Goal: Task Accomplishment & Management: Complete application form

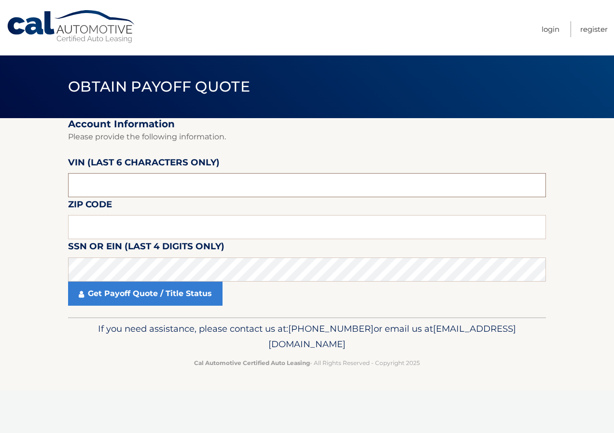
drag, startPoint x: 145, startPoint y: 180, endPoint x: -2, endPoint y: 180, distance: 147.2
click at [0, 180] on html "Cal Automotive Menu Login Register Obtain Payoff Quote" at bounding box center [307, 216] width 614 height 433
click at [88, 225] on input "text" at bounding box center [307, 227] width 478 height 24
type input "19020"
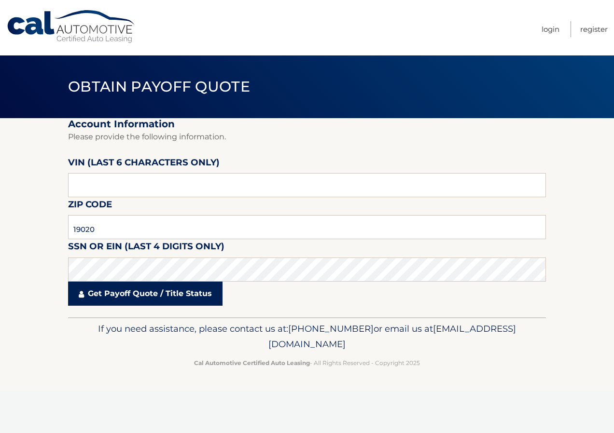
click at [91, 292] on link "Get Payoff Quote / Title Status" at bounding box center [145, 294] width 154 height 24
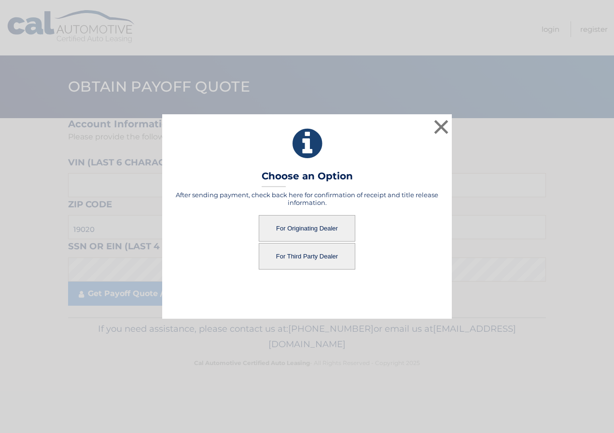
click at [322, 231] on button "For Originating Dealer" at bounding box center [307, 228] width 97 height 27
click at [293, 233] on button "For Originating Dealer" at bounding box center [307, 228] width 97 height 27
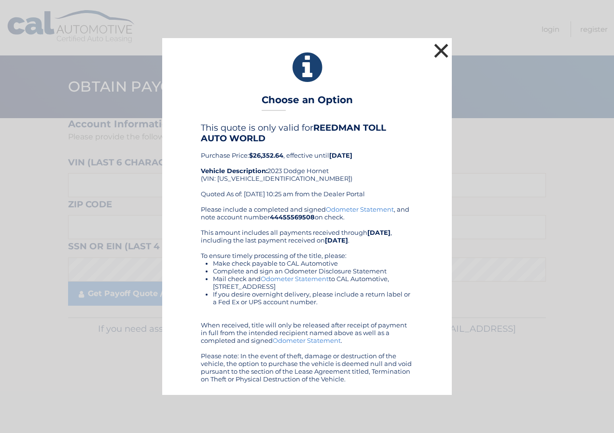
click at [446, 47] on button "×" at bounding box center [440, 50] width 19 height 19
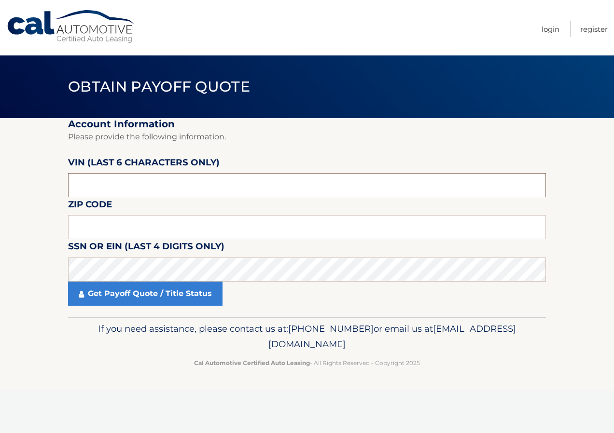
drag, startPoint x: 96, startPoint y: 181, endPoint x: 46, endPoint y: 181, distance: 50.2
click at [46, 181] on section "Account Information Please provide the following information. VIN (last 6 chara…" at bounding box center [307, 217] width 614 height 199
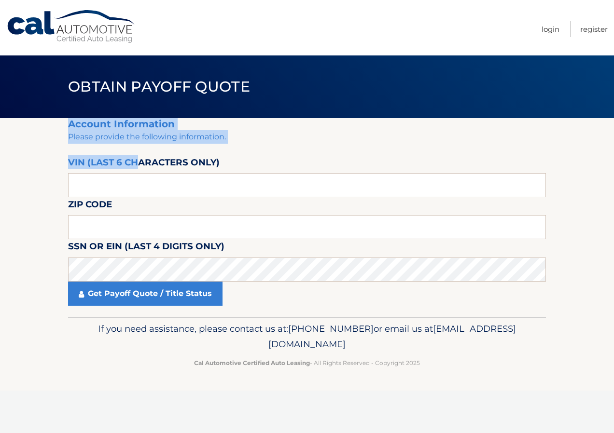
drag, startPoint x: 140, startPoint y: 173, endPoint x: -2, endPoint y: 180, distance: 142.5
click at [0, 180] on html "Cal Automotive Menu Login Register Obtain Payoff Quote" at bounding box center [307, 216] width 614 height 433
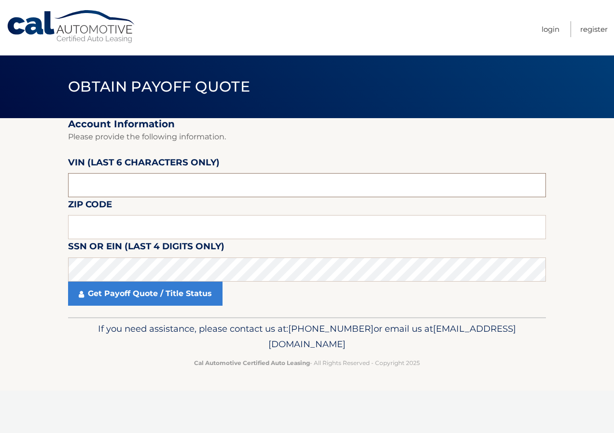
drag, startPoint x: 113, startPoint y: 188, endPoint x: -2, endPoint y: 189, distance: 115.3
click at [0, 189] on html "Cal Automotive Menu Login Register Obtain Payoff Quote" at bounding box center [307, 216] width 614 height 433
type input "ZACNDF"
drag, startPoint x: 104, startPoint y: 185, endPoint x: -2, endPoint y: 190, distance: 106.3
click at [0, 190] on html "Cal Automotive Menu Login Register Obtain Payoff Quote" at bounding box center [307, 216] width 614 height 433
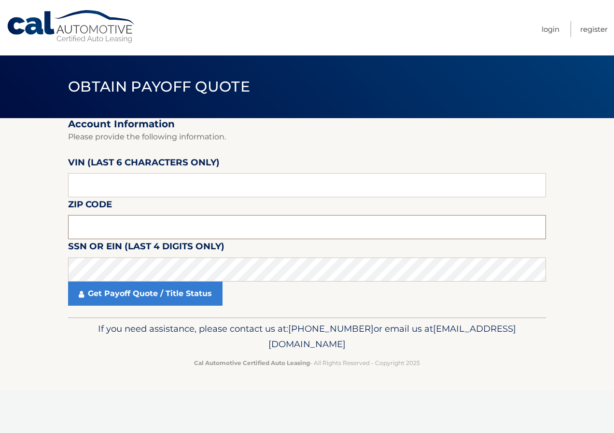
click at [85, 231] on input "text" at bounding box center [307, 227] width 478 height 24
type input "19020"
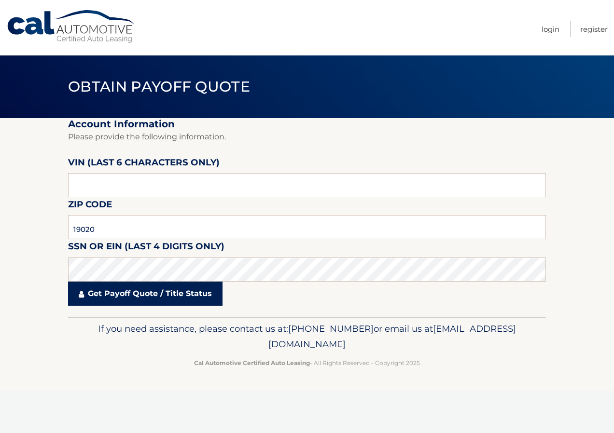
click at [104, 293] on link "Get Payoff Quote / Title Status" at bounding box center [145, 294] width 154 height 24
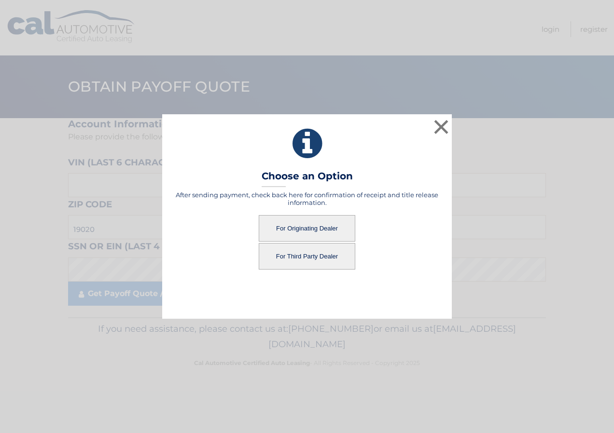
click at [284, 254] on button "For Third Party Dealer" at bounding box center [307, 256] width 97 height 27
click at [310, 256] on button "For Third Party Dealer" at bounding box center [307, 256] width 97 height 27
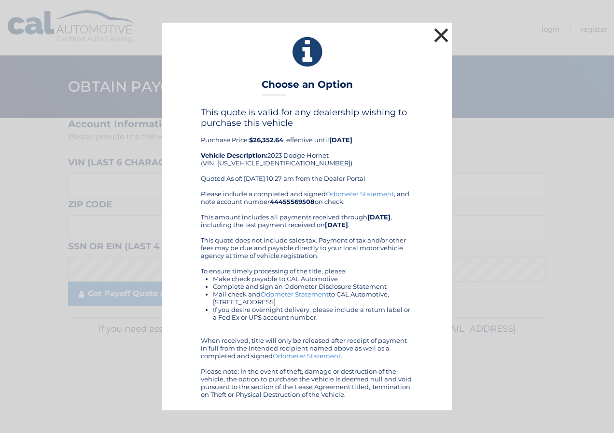
click at [443, 32] on button "×" at bounding box center [440, 35] width 19 height 19
